Goal: Navigation & Orientation: Find specific page/section

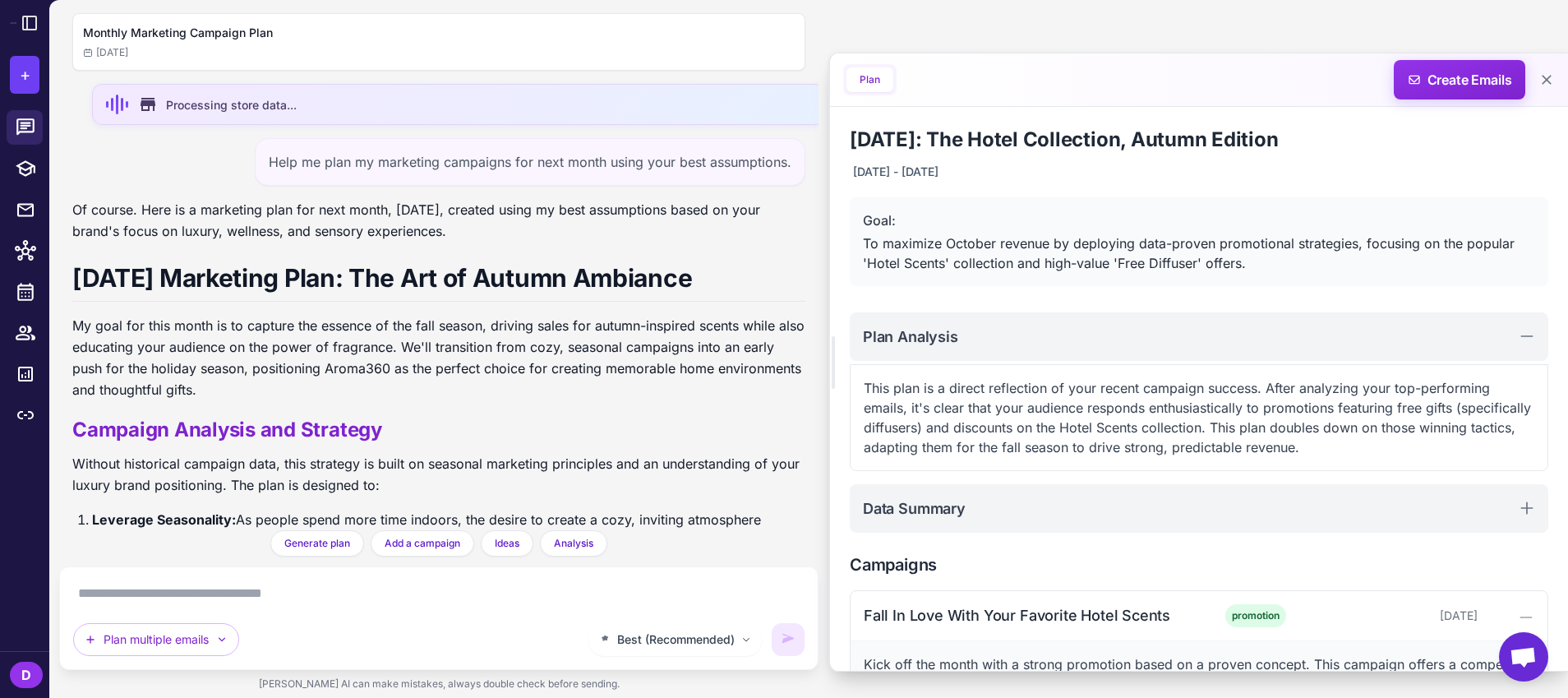
scroll to position [309, 0]
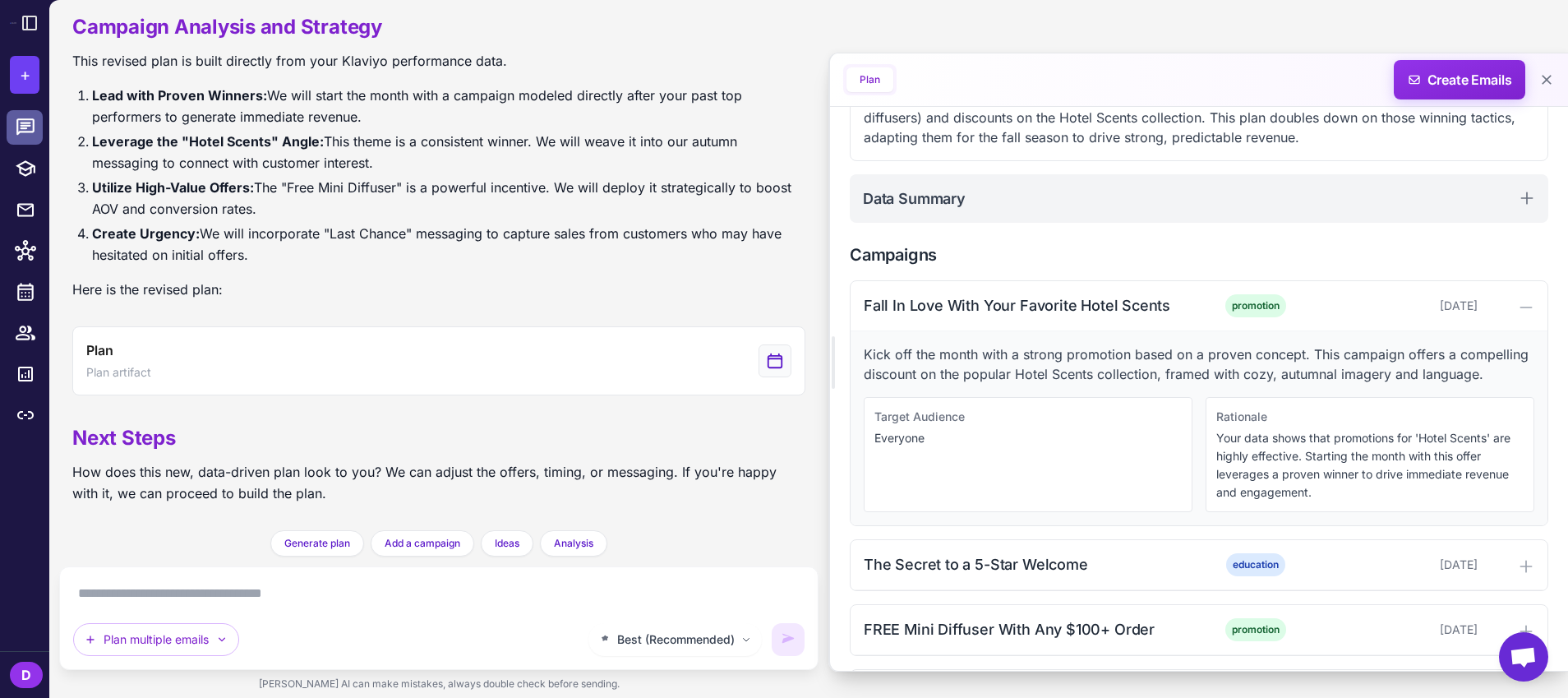
click at [28, 131] on icon at bounding box center [26, 128] width 22 height 22
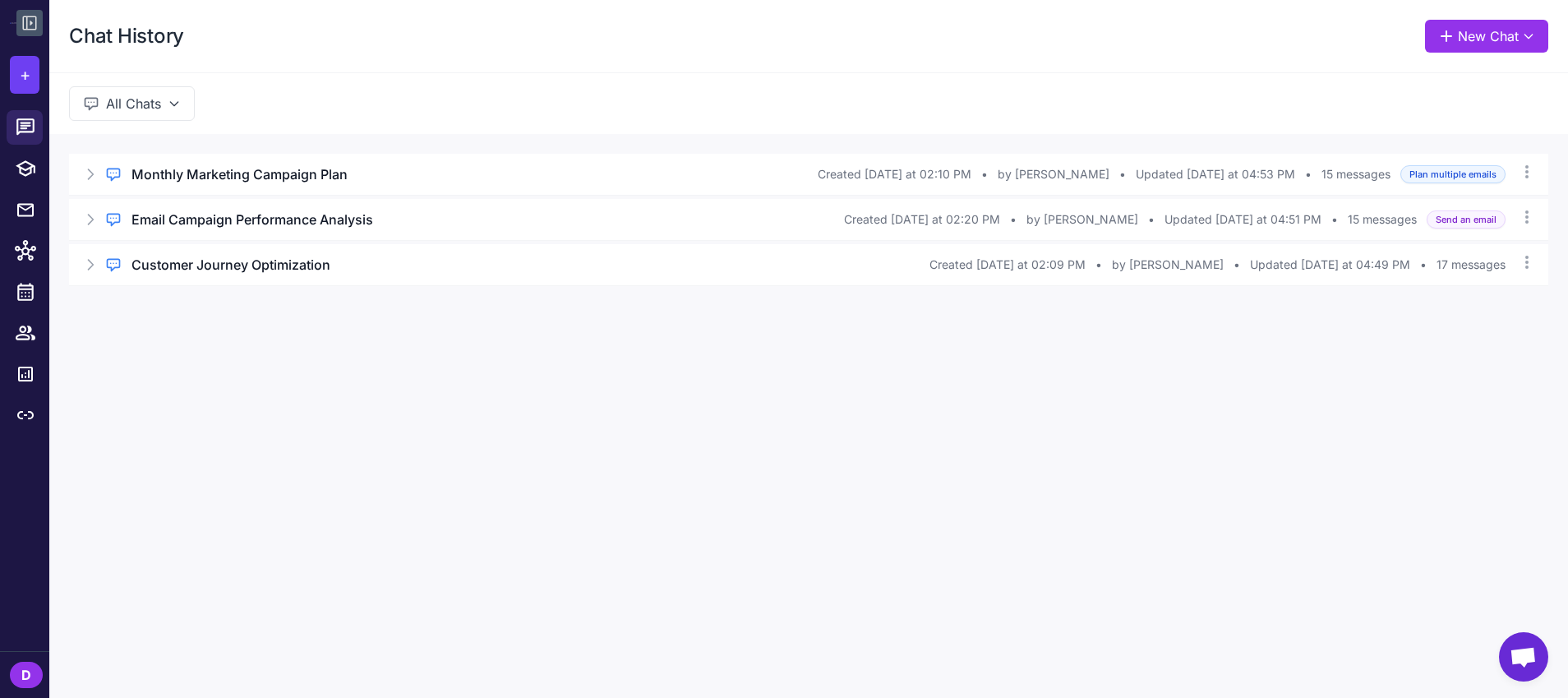
click at [28, 18] on icon at bounding box center [30, 23] width 20 height 20
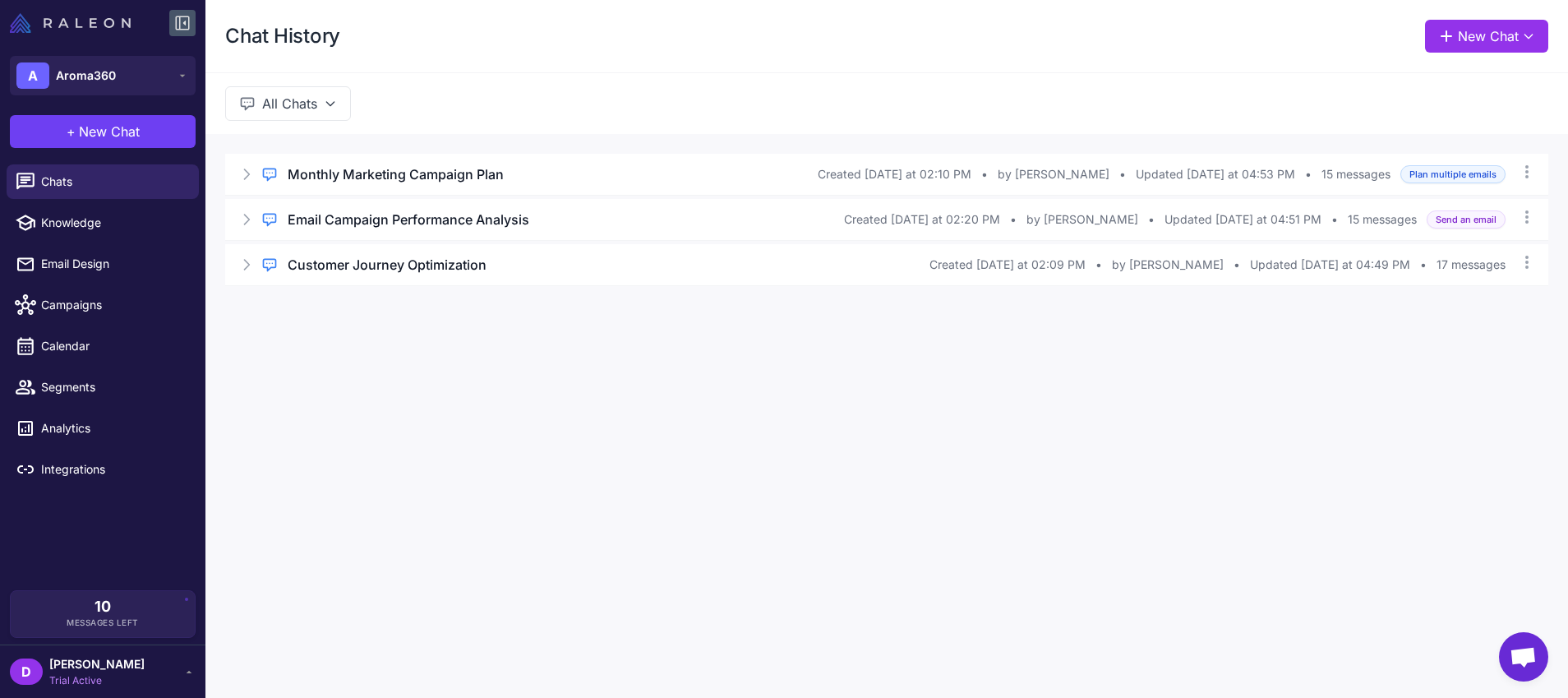
click at [79, 19] on img at bounding box center [70, 23] width 121 height 20
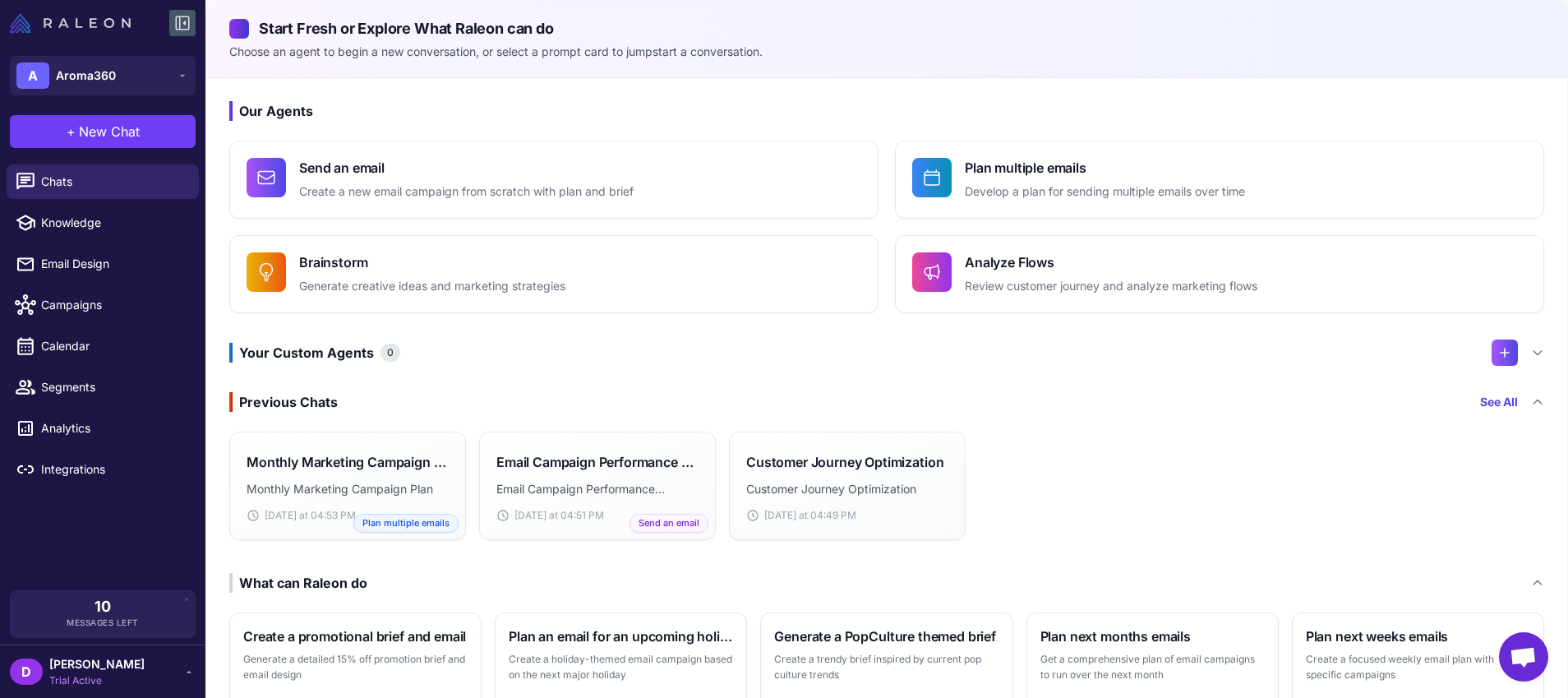
click at [109, 22] on img at bounding box center [70, 23] width 121 height 20
click at [99, 187] on span "Chats" at bounding box center [113, 181] width 145 height 18
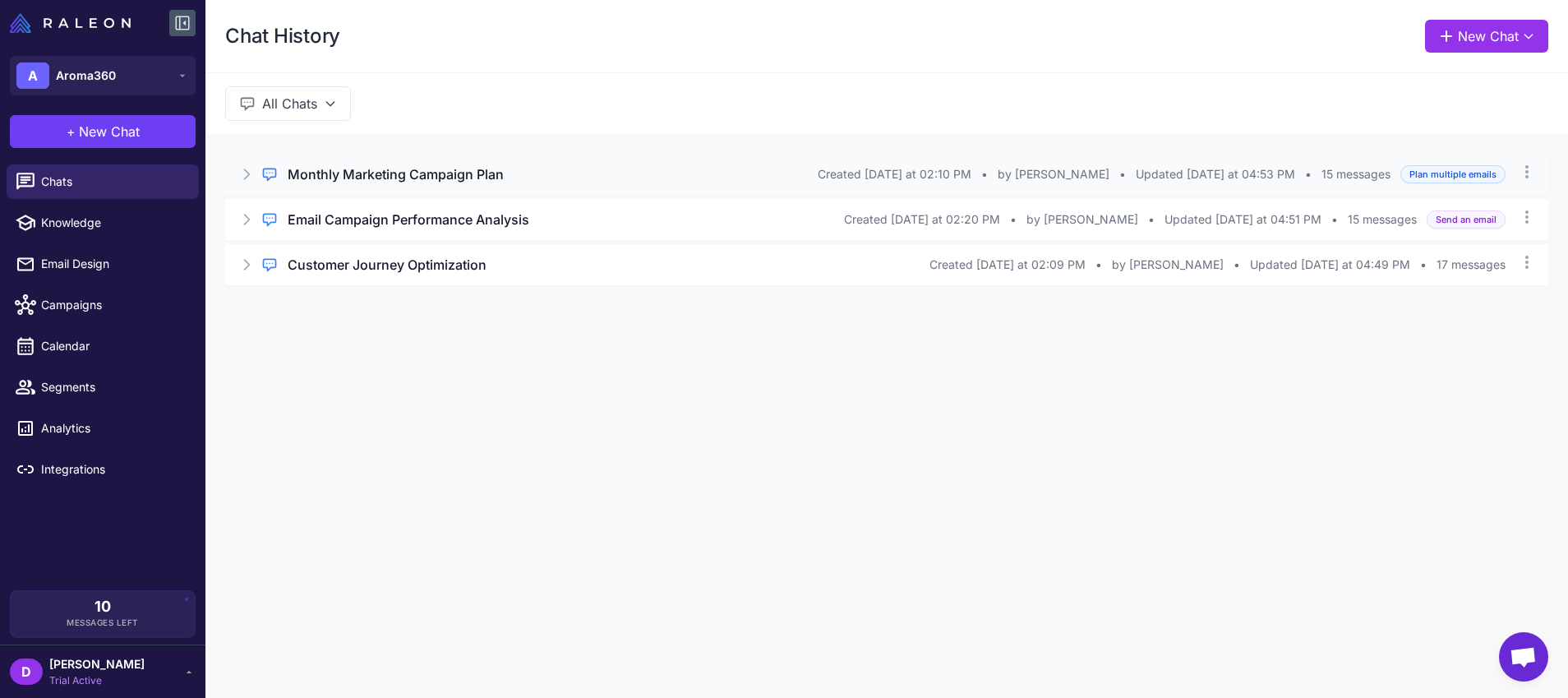
click at [252, 175] on icon at bounding box center [246, 174] width 17 height 17
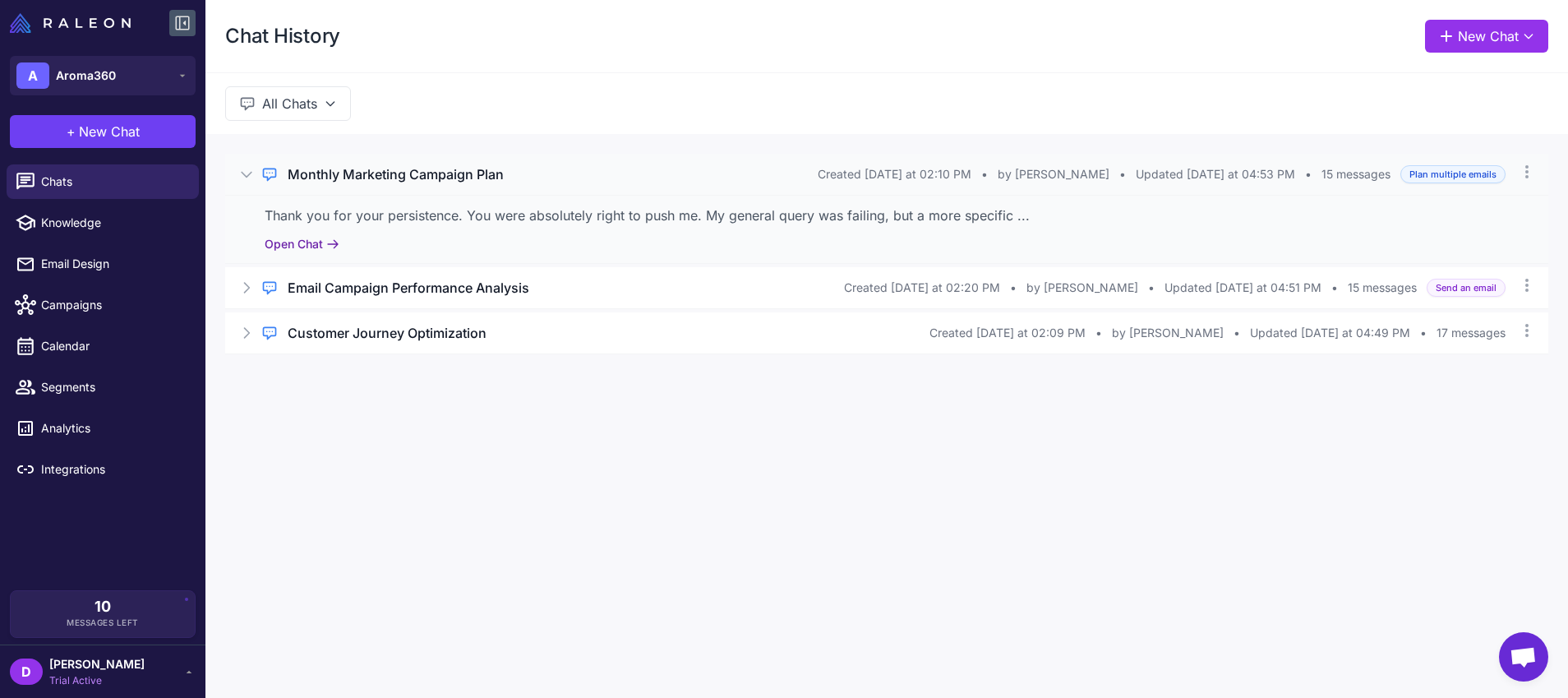
click at [286, 242] on button "Open Chat" at bounding box center [302, 244] width 74 height 18
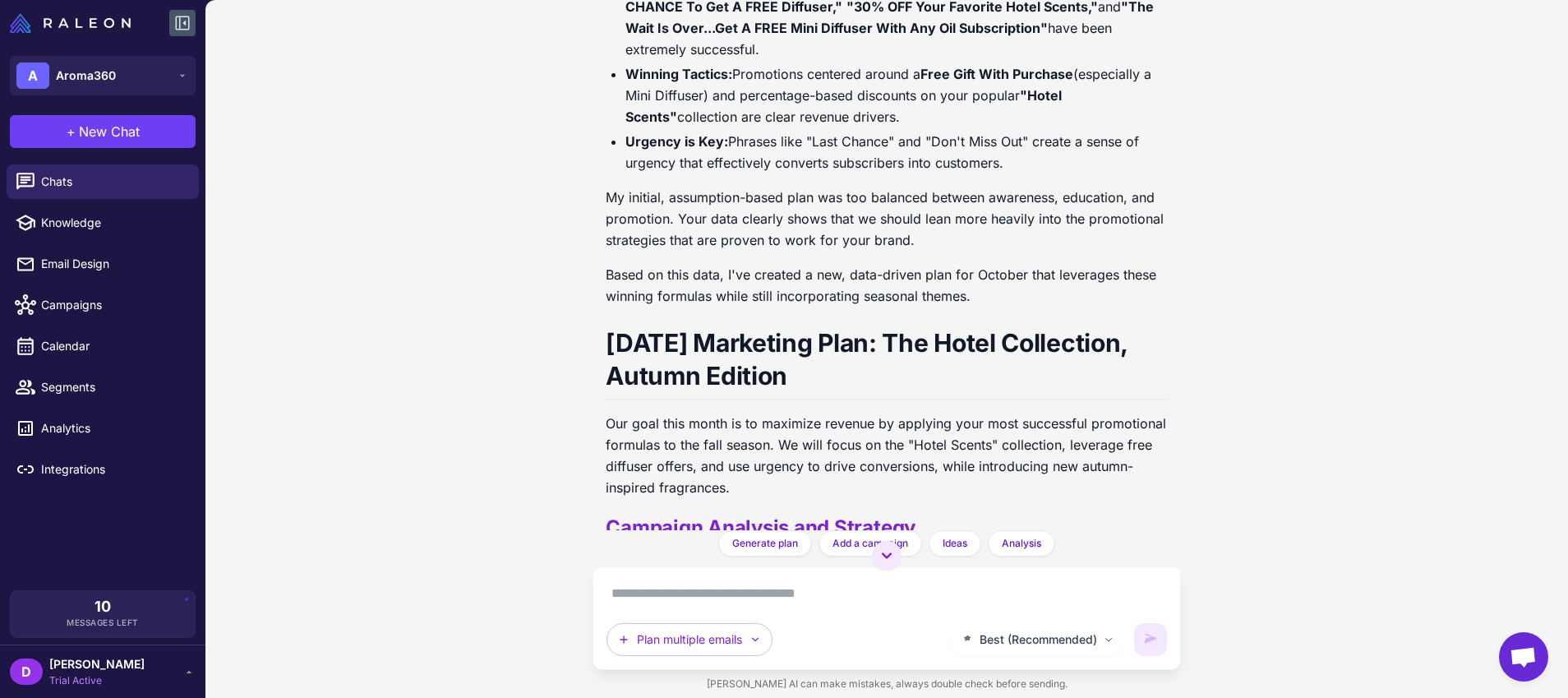
scroll to position [2882, 0]
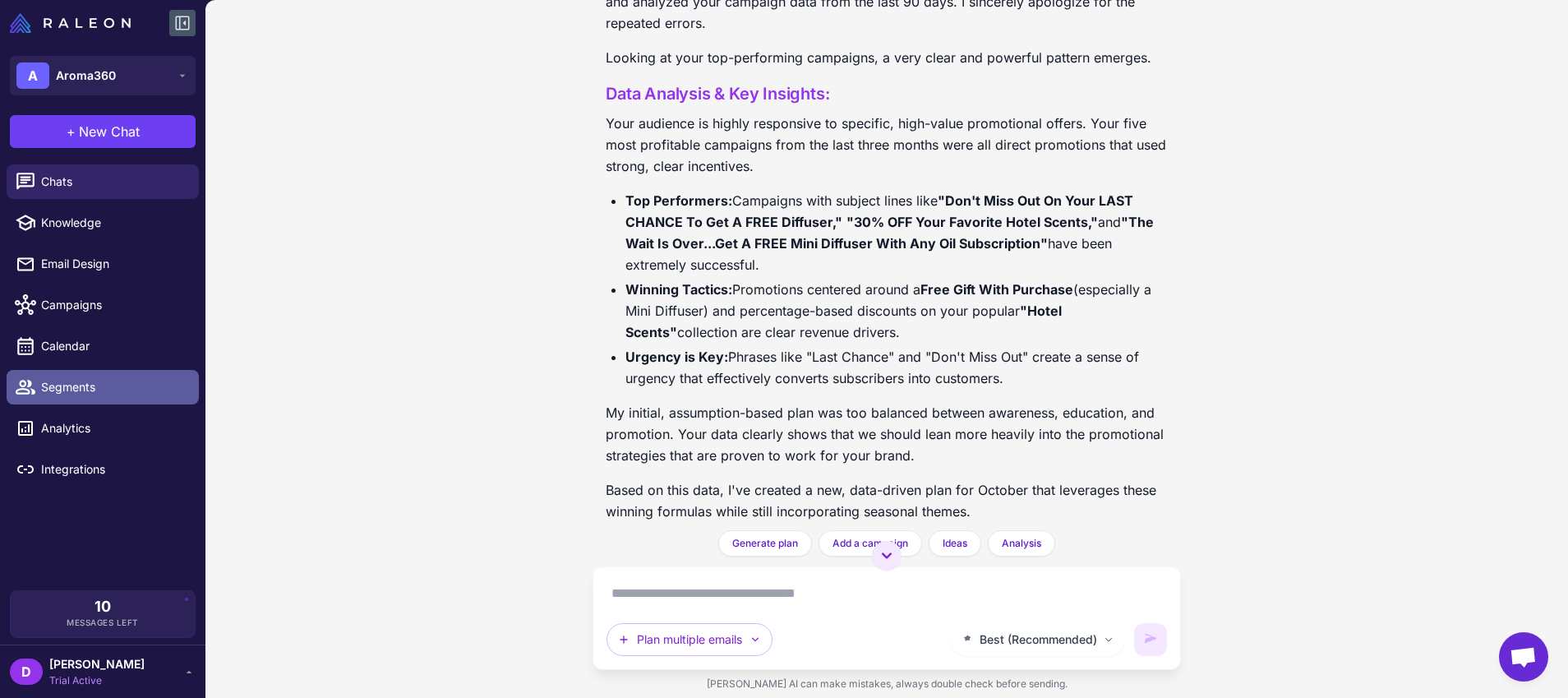
click at [90, 396] on link "Segments" at bounding box center [103, 387] width 192 height 35
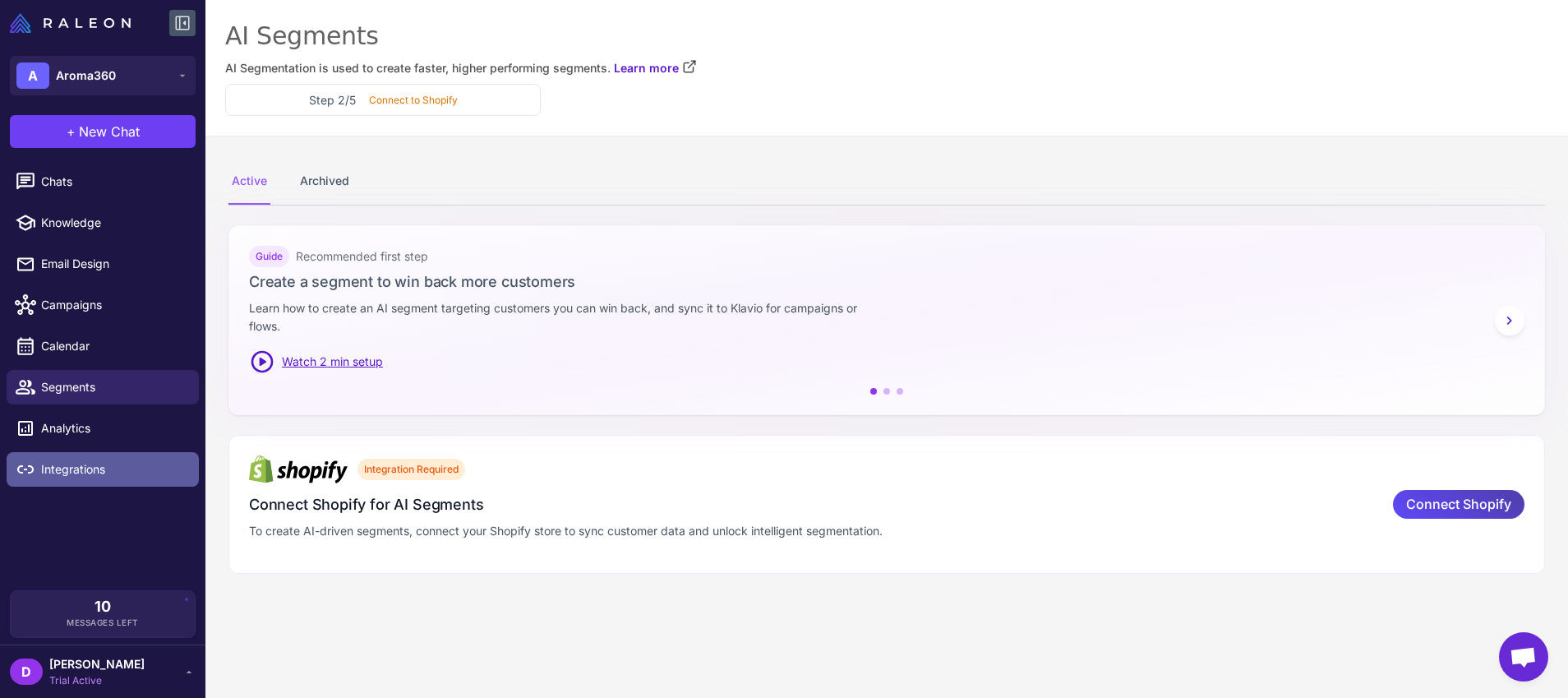
click at [85, 481] on link "Integrations" at bounding box center [103, 469] width 192 height 35
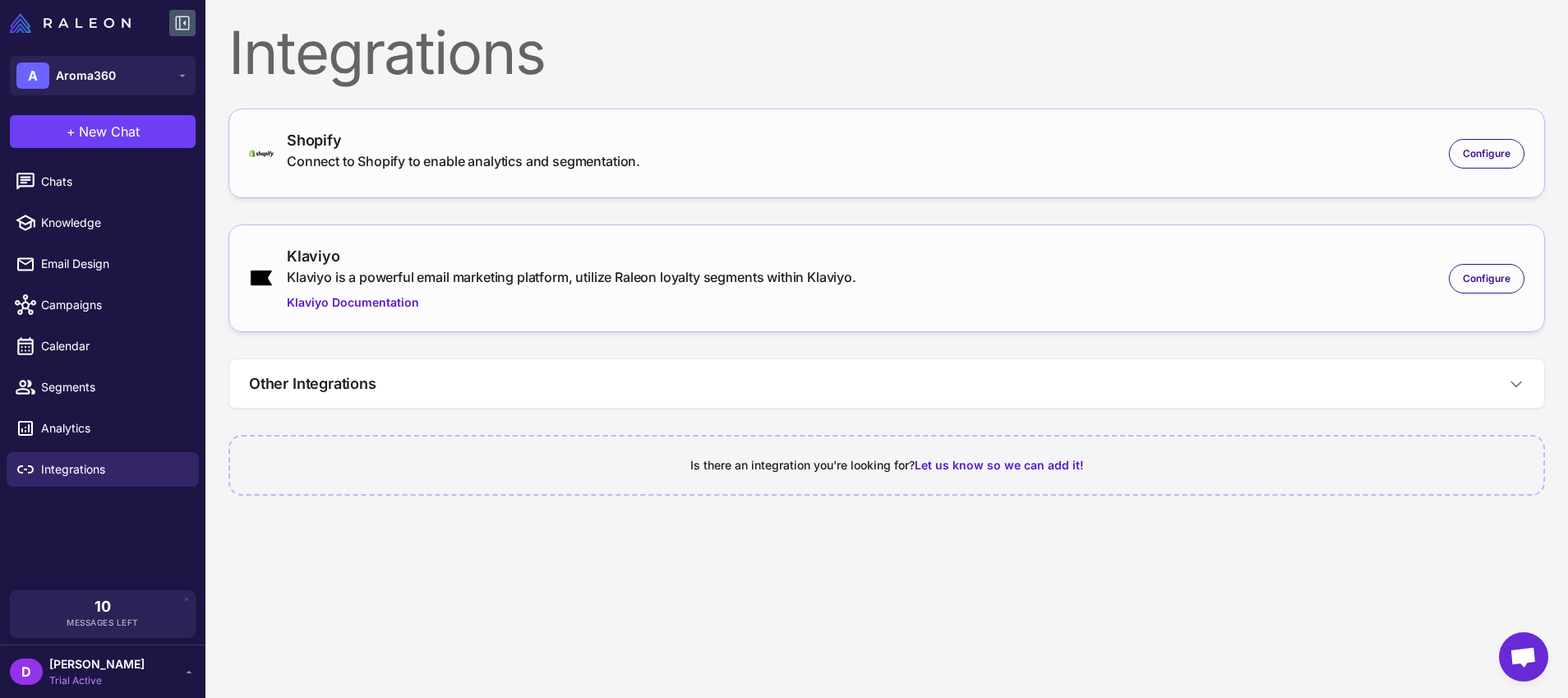
click at [99, 409] on li "Analytics" at bounding box center [102, 427] width 205 height 41
click at [57, 187] on span "Chats" at bounding box center [113, 181] width 145 height 18
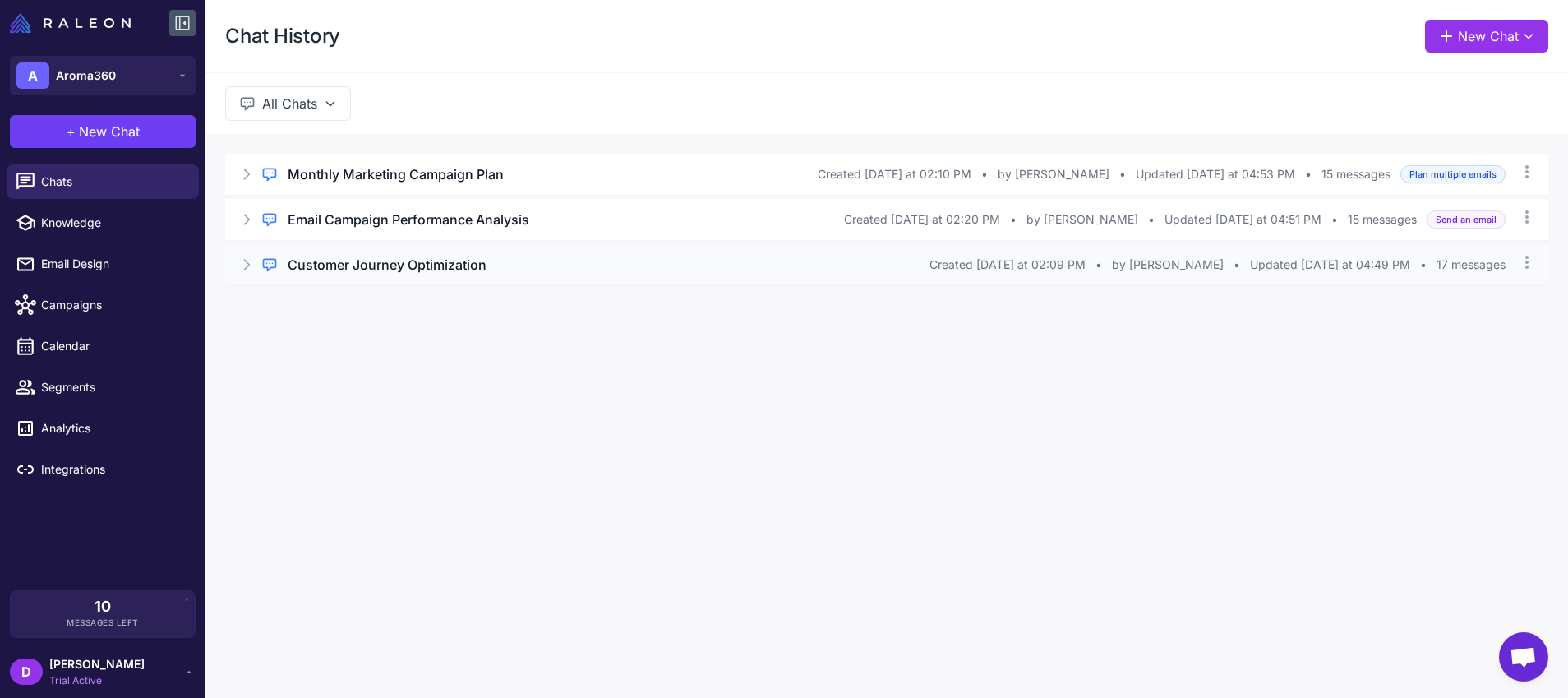
click at [247, 261] on icon at bounding box center [247, 265] width 5 height 10
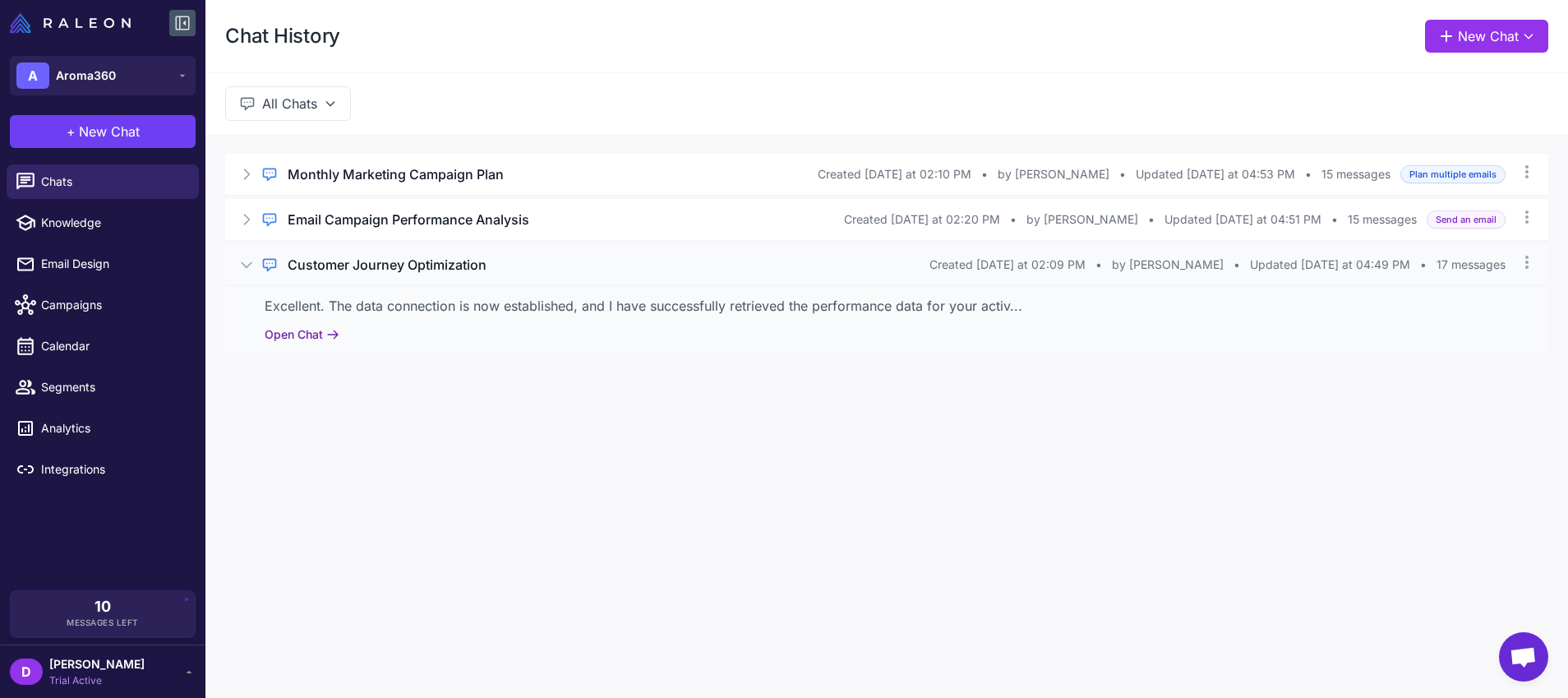
click at [314, 331] on button "Open Chat" at bounding box center [302, 334] width 74 height 18
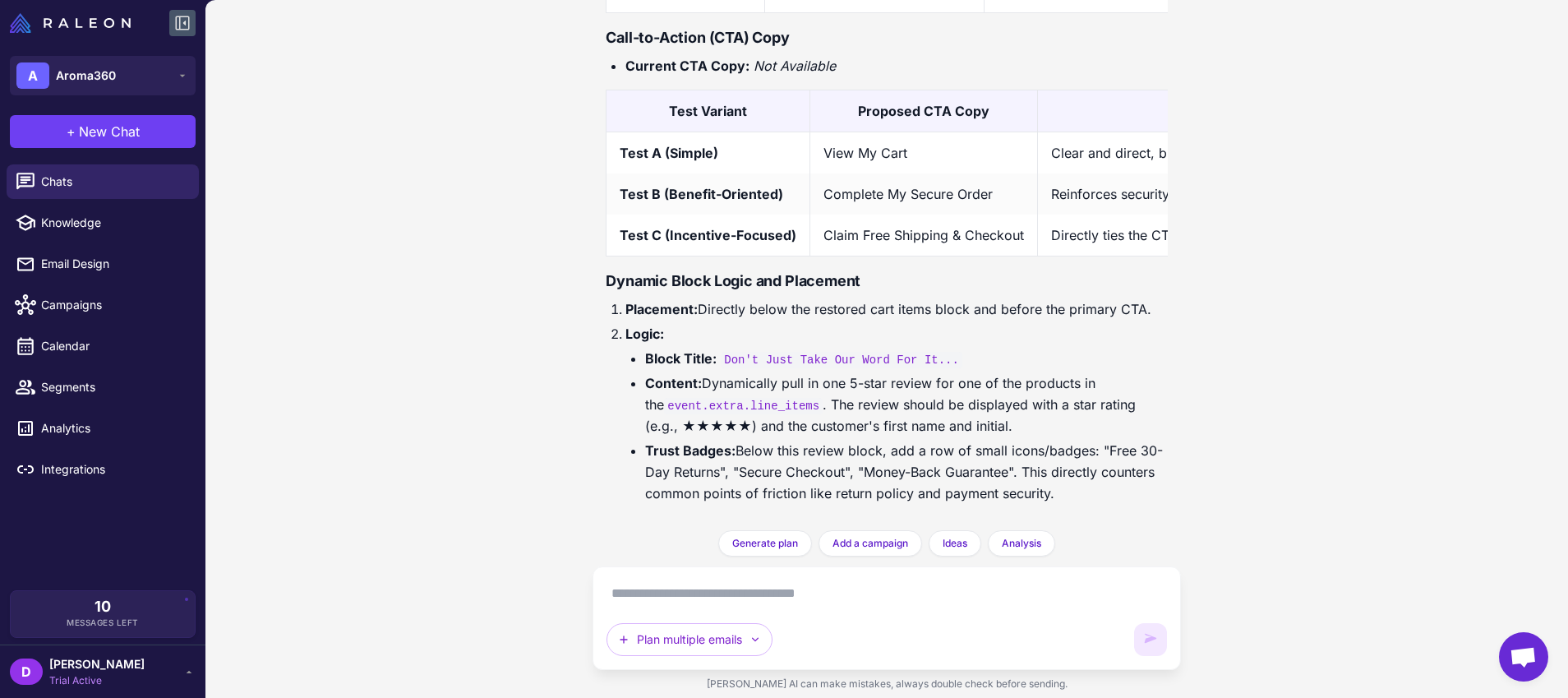
scroll to position [5685, 0]
